Goal: Navigation & Orientation: Go to known website

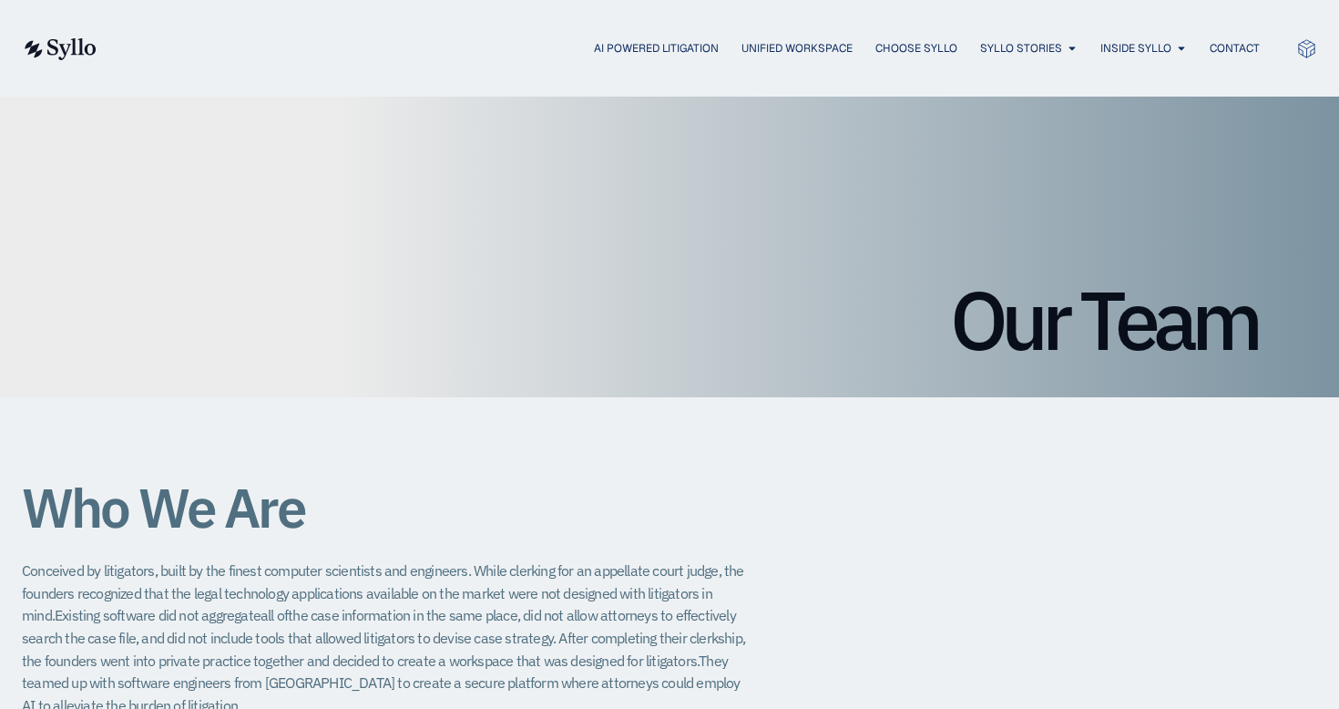
click at [71, 52] on img at bounding box center [59, 49] width 75 height 22
